Goal: Task Accomplishment & Management: Manage account settings

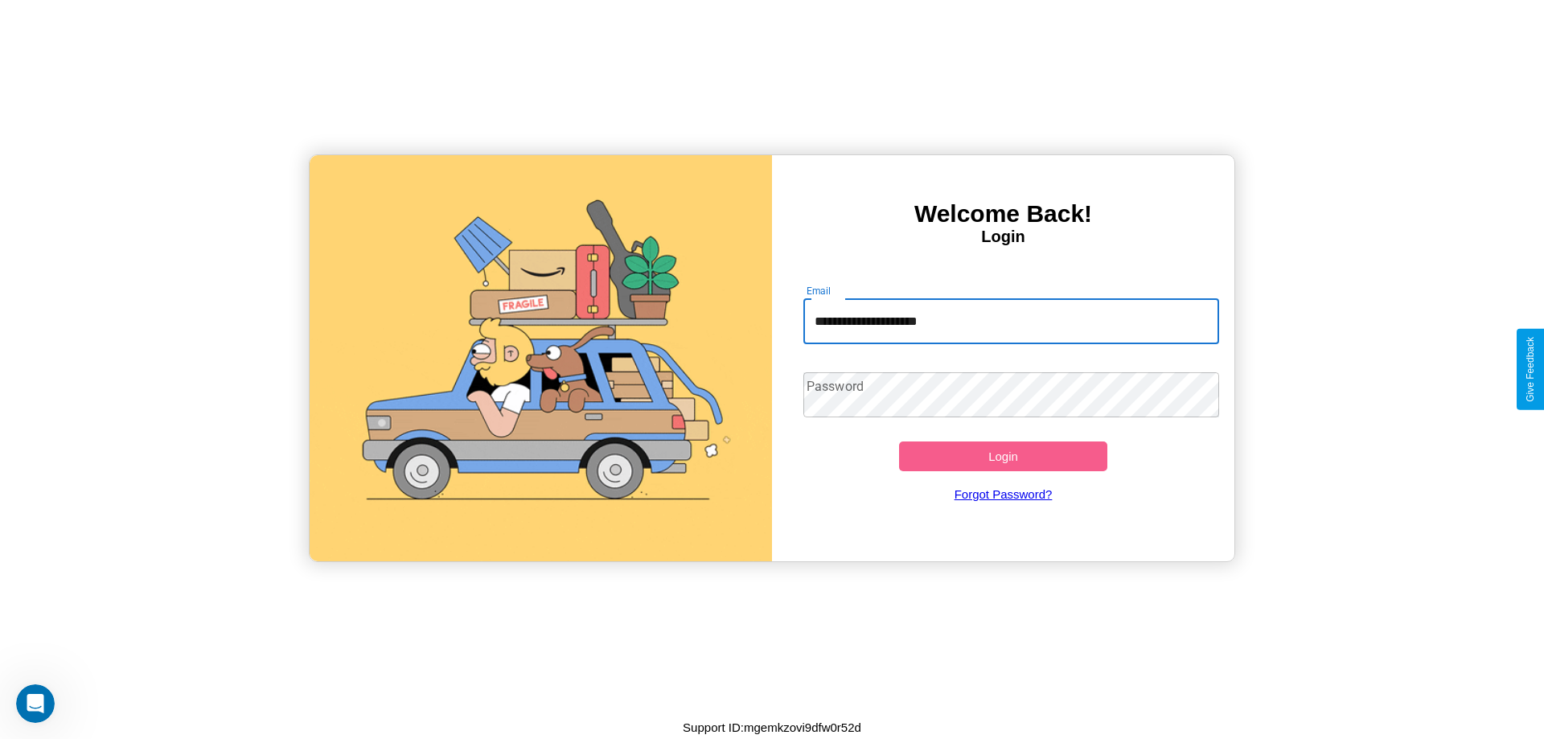
type input "**********"
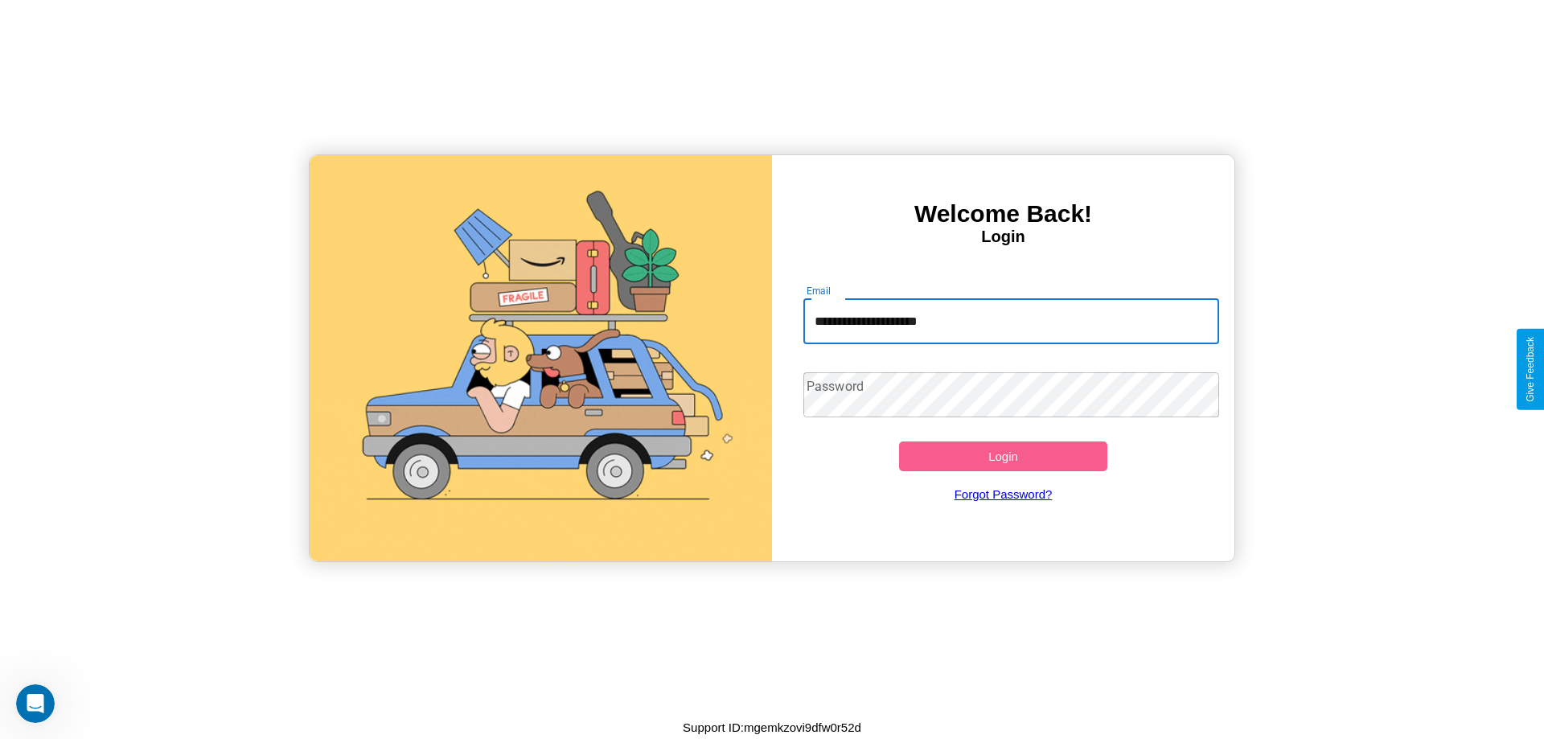
click at [1003, 456] on button "Login" at bounding box center [1003, 457] width 208 height 30
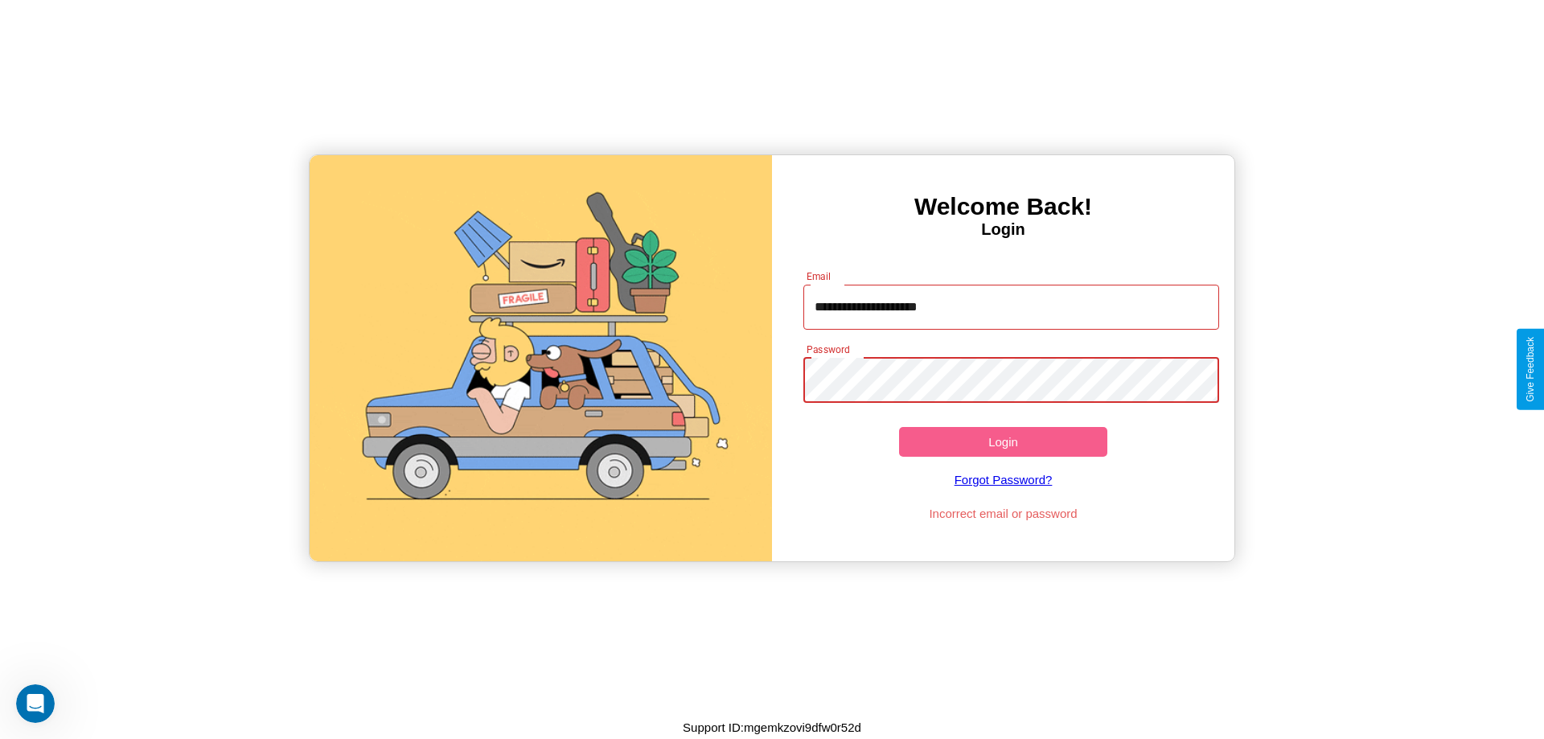
click at [1003, 442] on button "Login" at bounding box center [1003, 442] width 208 height 30
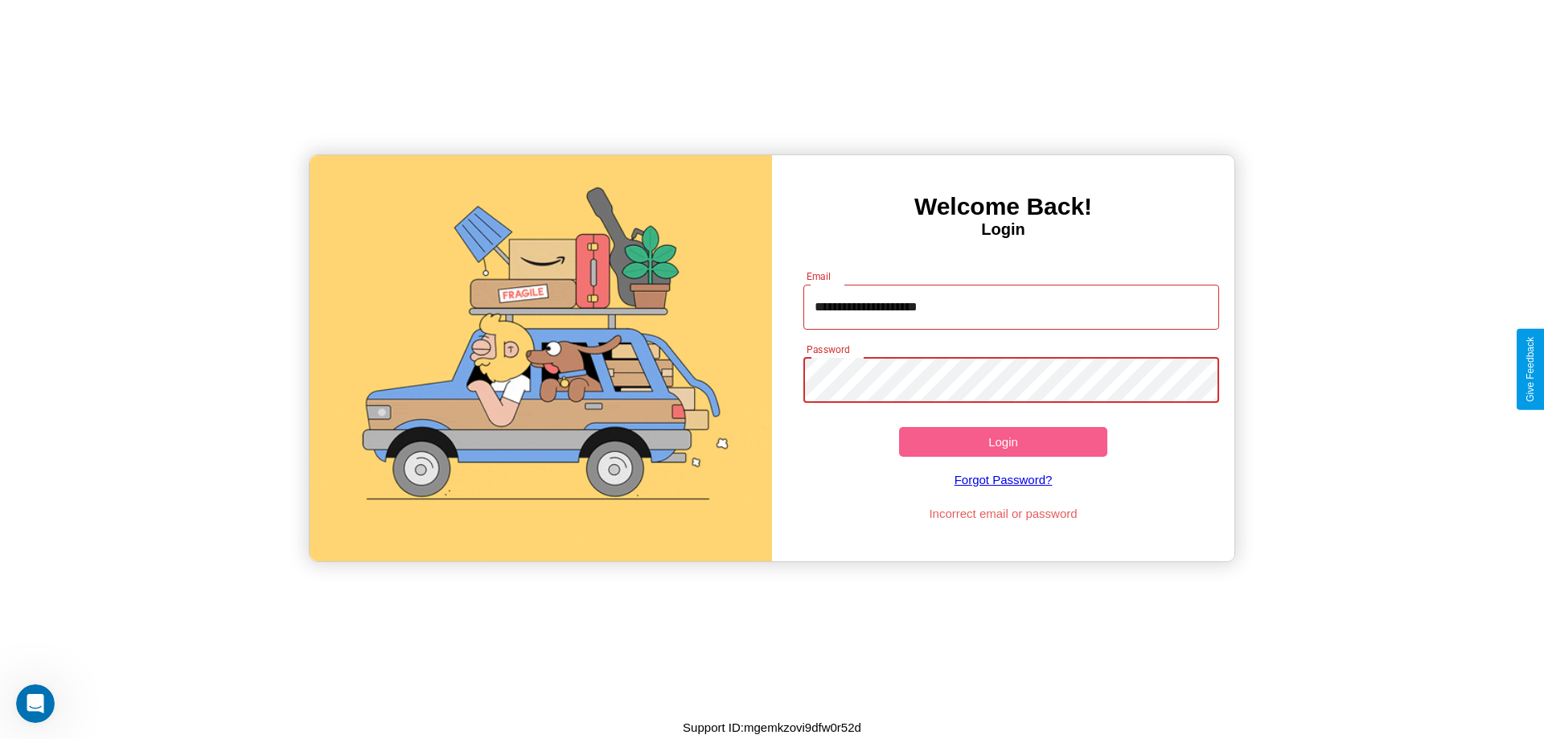
click at [1003, 442] on button "Login" at bounding box center [1003, 442] width 208 height 30
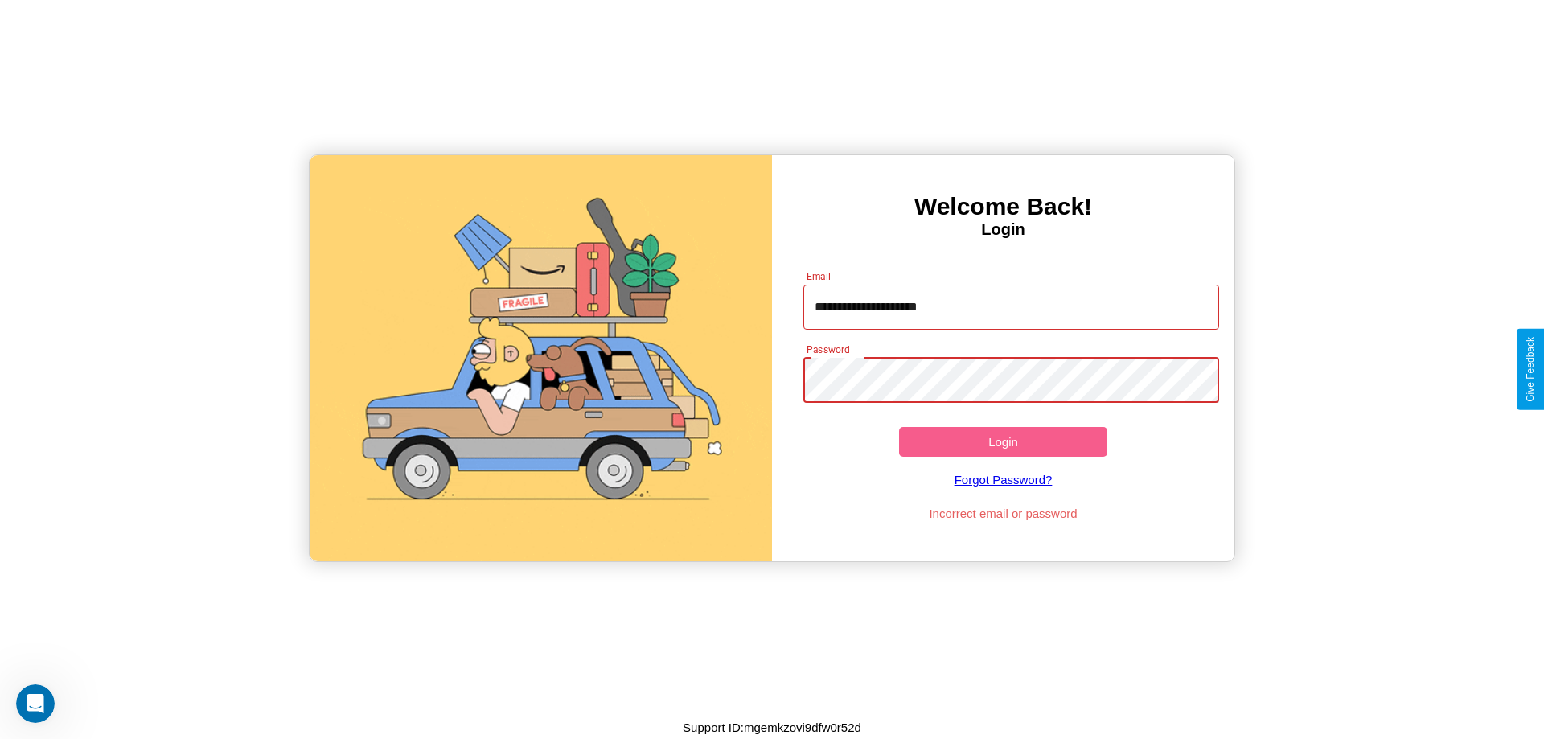
click at [1003, 442] on button "Login" at bounding box center [1003, 442] width 208 height 30
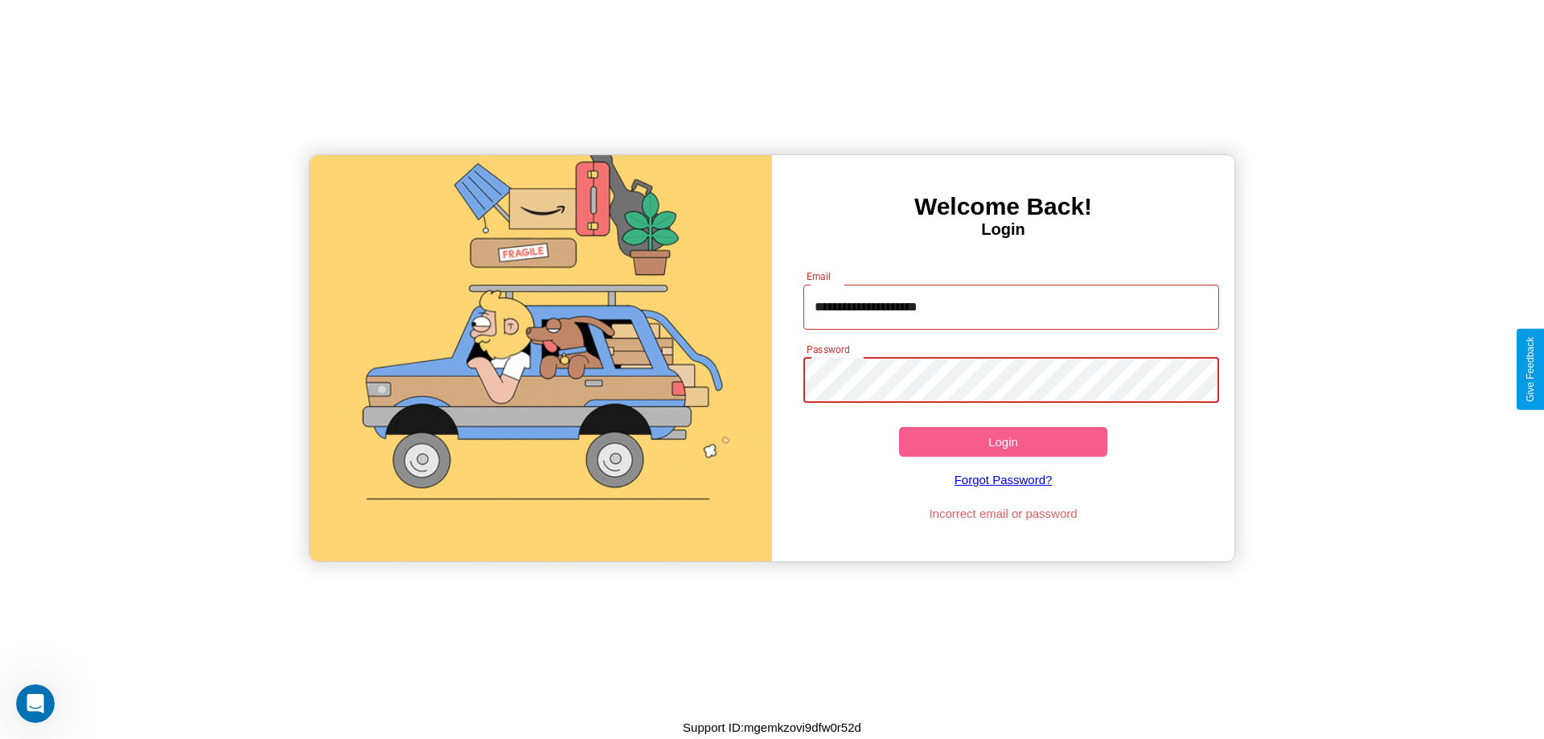
click at [1003, 442] on button "Login" at bounding box center [1003, 442] width 208 height 30
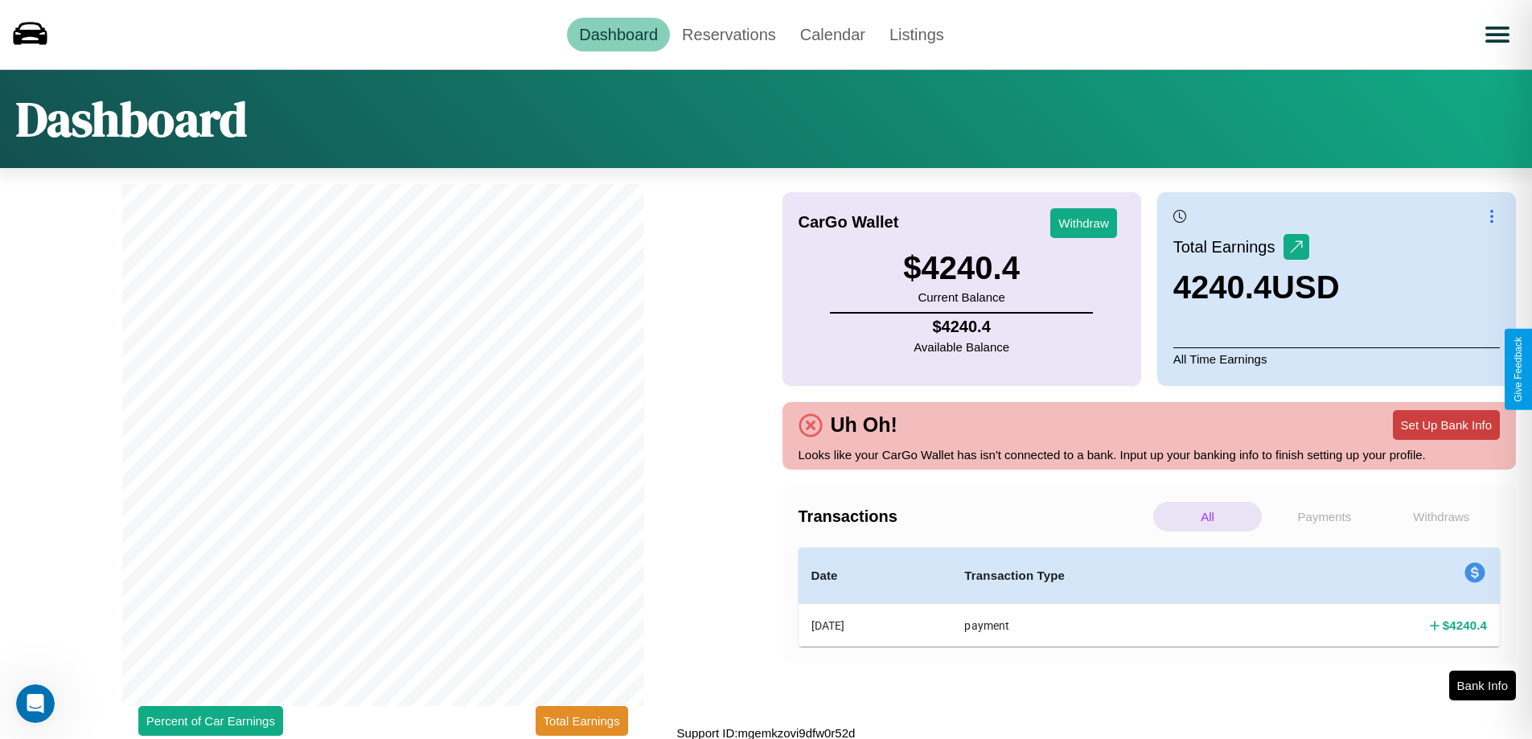
click at [1446, 425] on button "Set Up Bank Info" at bounding box center [1446, 425] width 107 height 30
